Goal: Find specific page/section: Find specific page/section

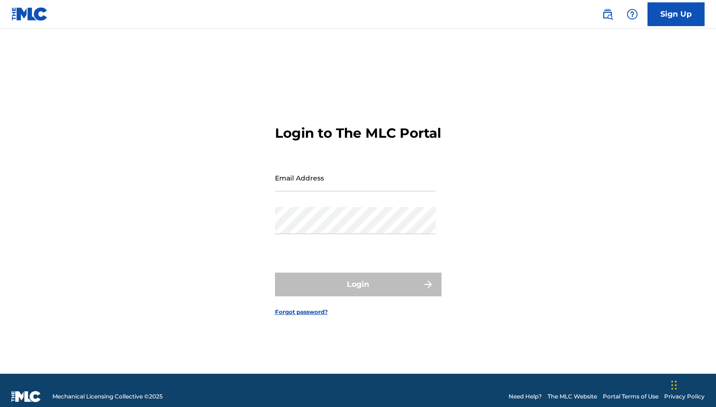
click at [305, 187] on input "Email Address" at bounding box center [355, 178] width 161 height 27
type input "[EMAIL_ADDRESS][DOMAIN_NAME]"
click at [235, 236] on div "Login to The MLC Portal Email Address [EMAIL_ADDRESS][DOMAIN_NAME] Password Log…" at bounding box center [358, 213] width 666 height 322
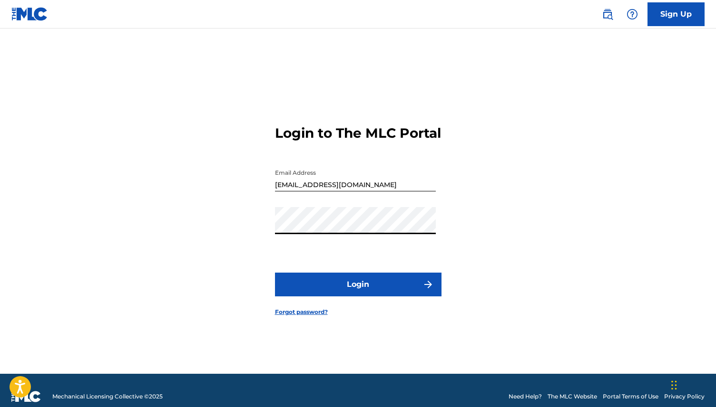
click at [275, 273] on button "Login" at bounding box center [358, 285] width 166 height 24
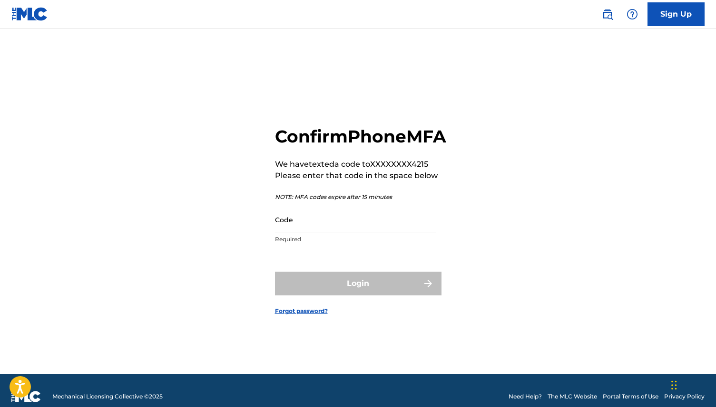
click at [300, 233] on input "Code" at bounding box center [355, 219] width 161 height 27
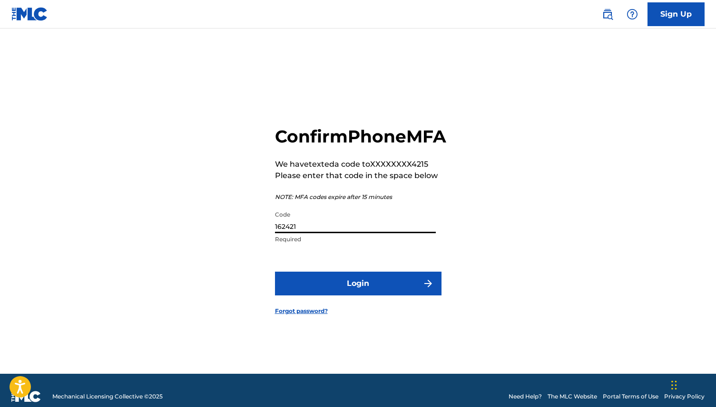
type input "162421"
click at [348, 292] on button "Login" at bounding box center [358, 284] width 166 height 24
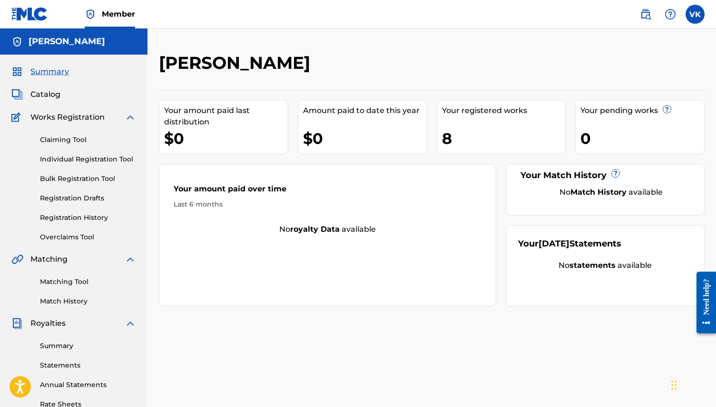
click at [54, 94] on span "Catalog" at bounding box center [45, 94] width 30 height 11
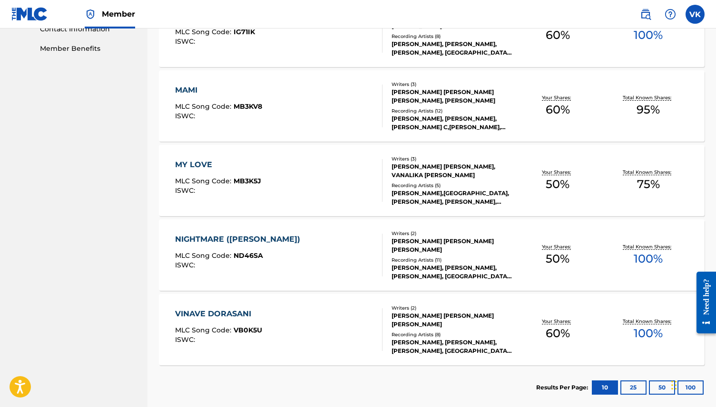
scroll to position [527, 0]
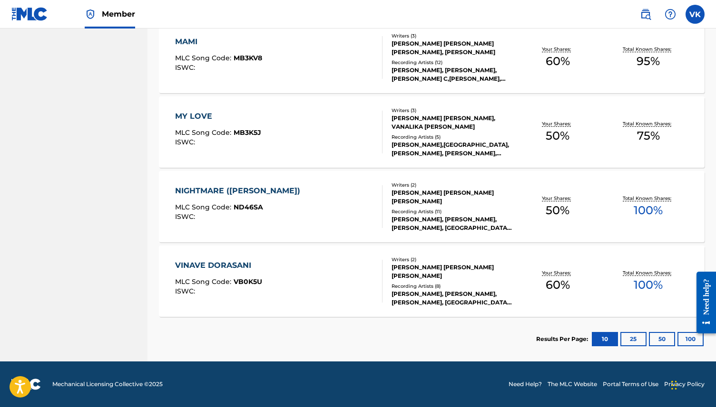
click at [635, 337] on button "25" at bounding box center [633, 339] width 26 height 14
